Goal: Information Seeking & Learning: Learn about a topic

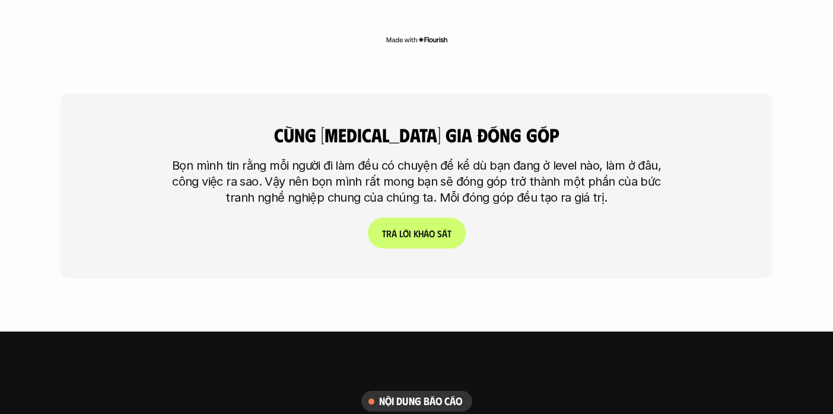
scroll to position [2850, 0]
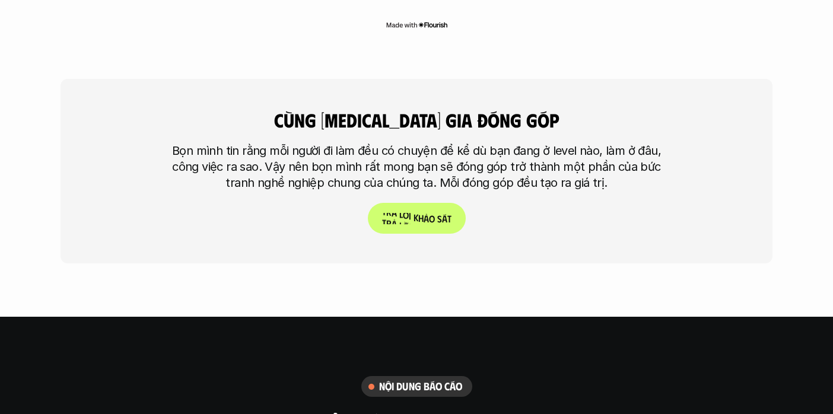
click at [419, 212] on span "h" at bounding box center [420, 217] width 5 height 11
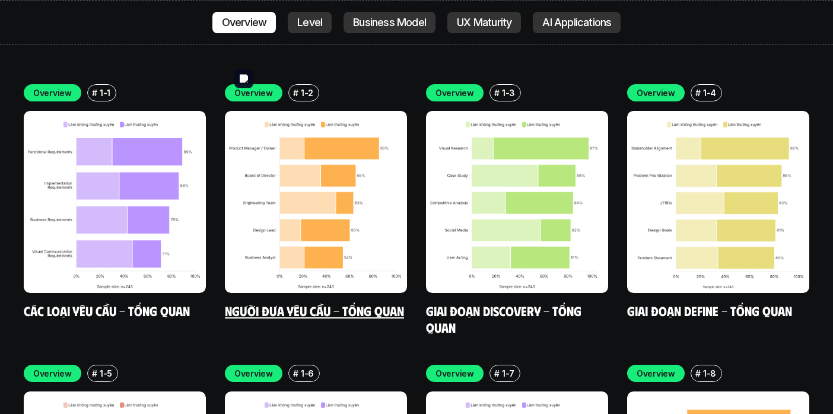
scroll to position [3382, 0]
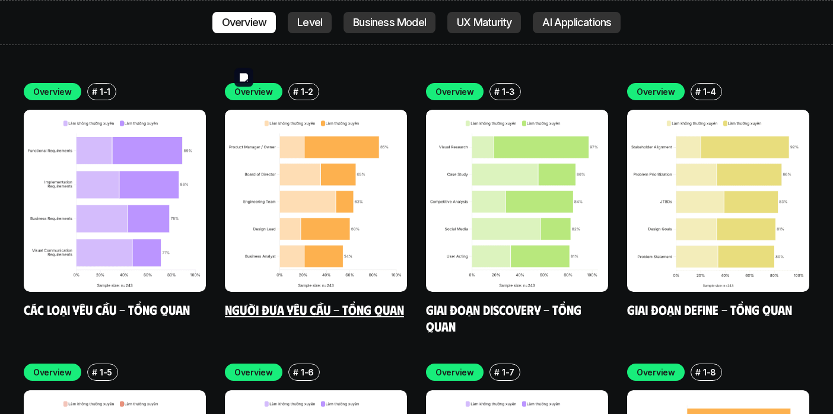
click at [311, 154] on img at bounding box center [316, 201] width 182 height 182
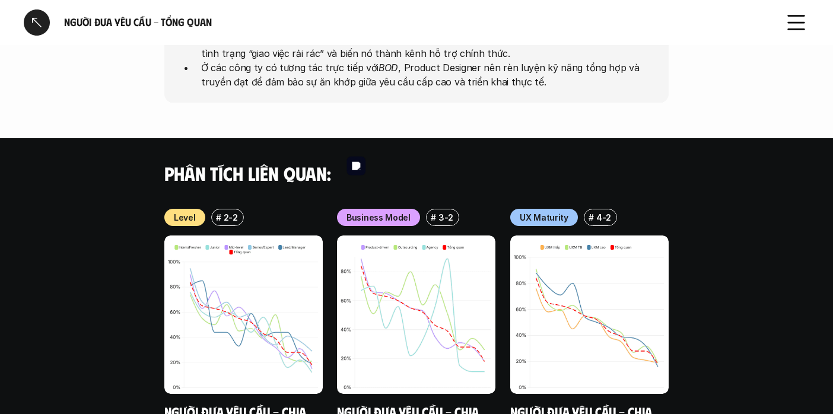
scroll to position [907, 0]
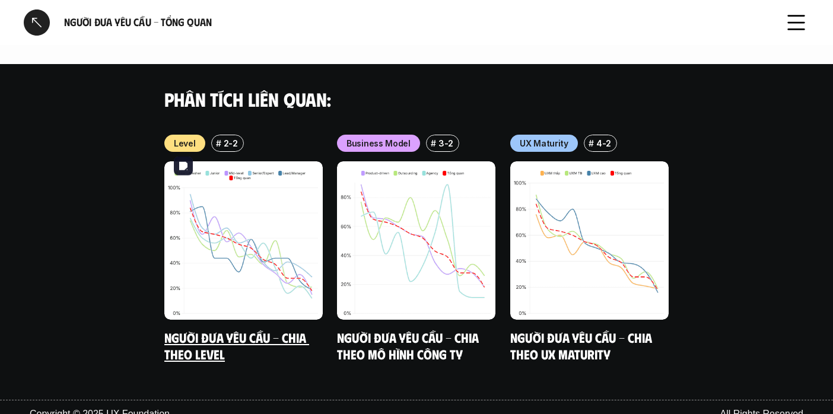
click at [292, 254] on img at bounding box center [243, 240] width 158 height 158
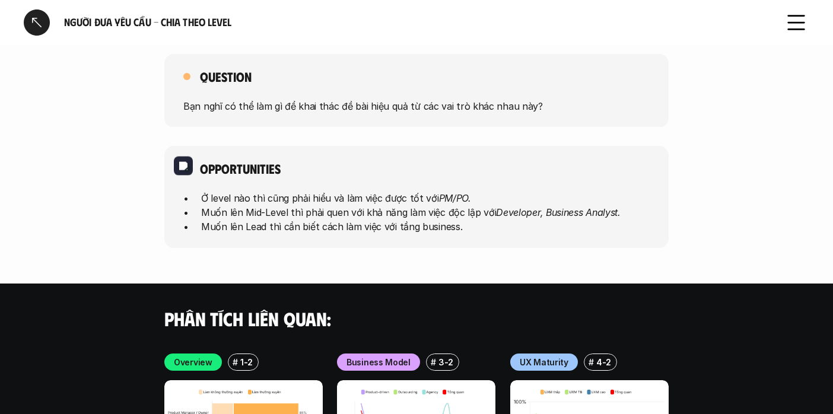
scroll to position [3031, 0]
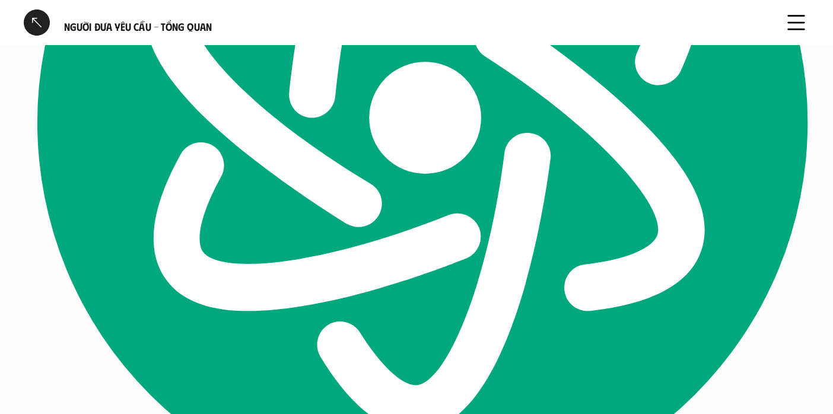
scroll to position [907, 0]
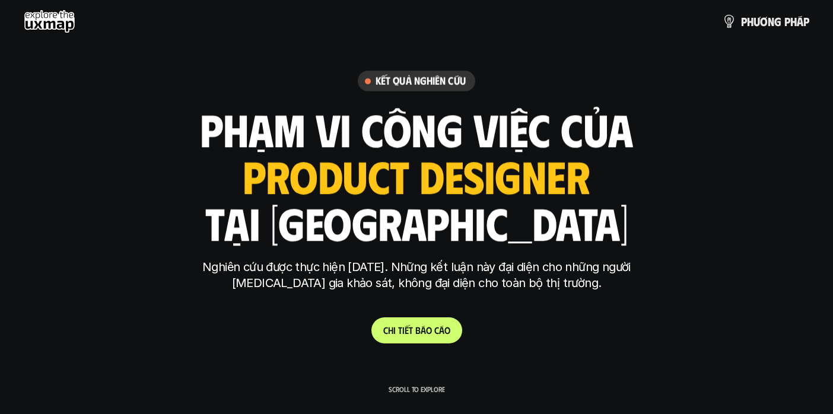
click at [63, 25] on use at bounding box center [50, 21] width 52 height 24
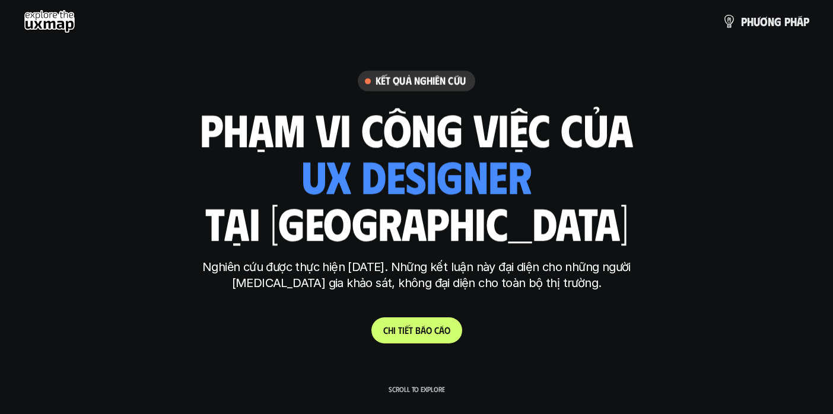
click at [46, 26] on use at bounding box center [50, 21] width 52 height 24
